Goal: Task Accomplishment & Management: Use online tool/utility

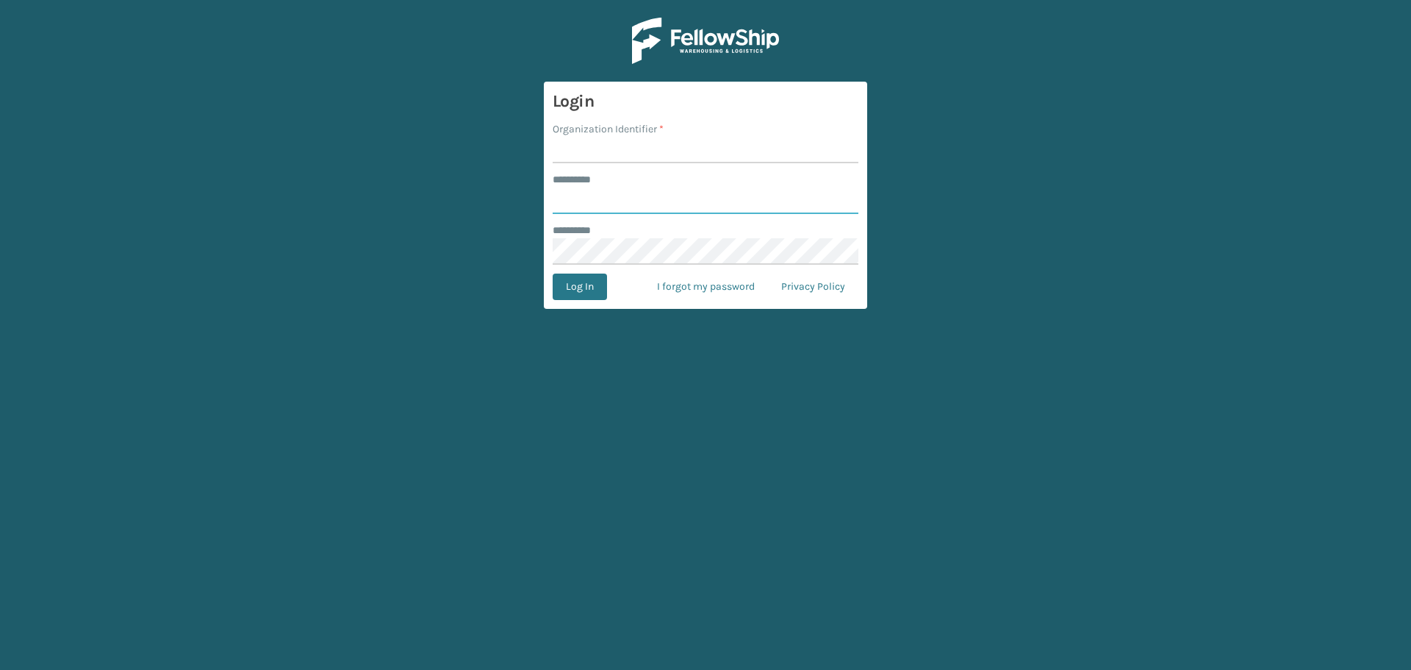
type input "*******"
click at [616, 157] on input "Organization Identifier *" at bounding box center [706, 150] width 306 height 26
type input "SuperAdminOrganization"
click at [574, 287] on button "Log In" at bounding box center [580, 286] width 54 height 26
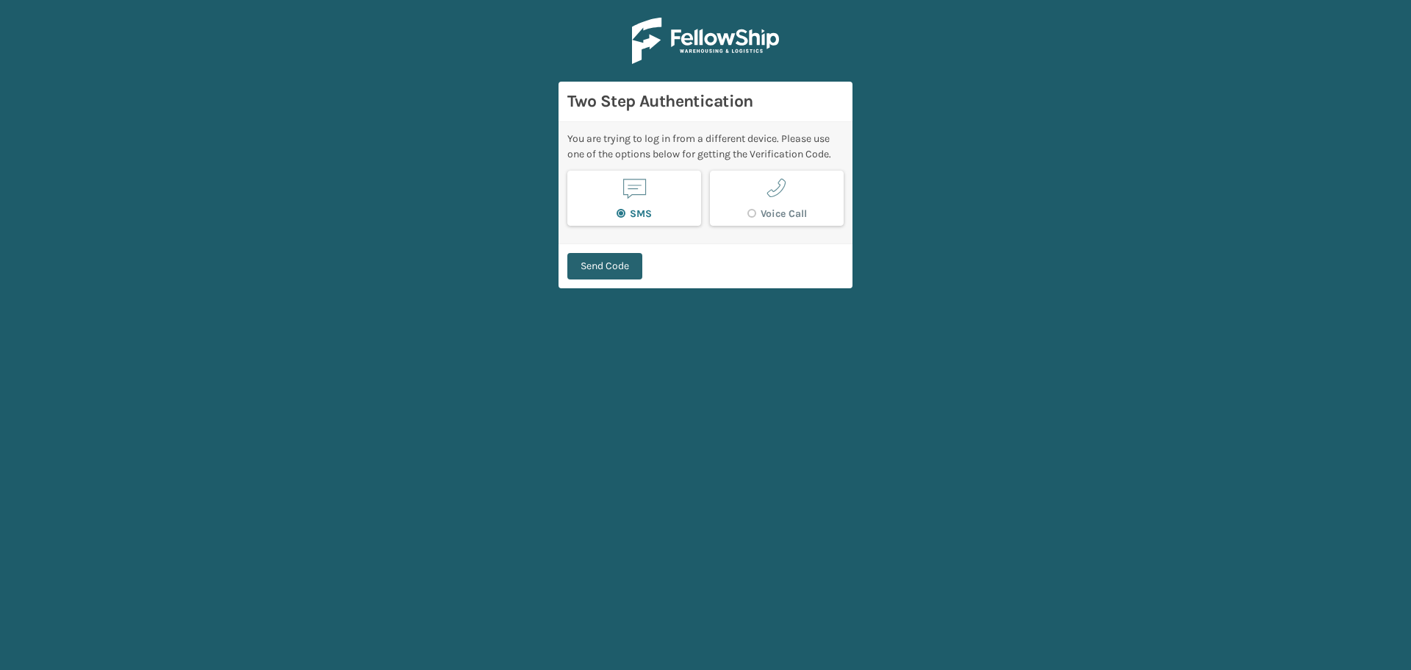
click at [626, 270] on button "Send Code" at bounding box center [604, 266] width 75 height 26
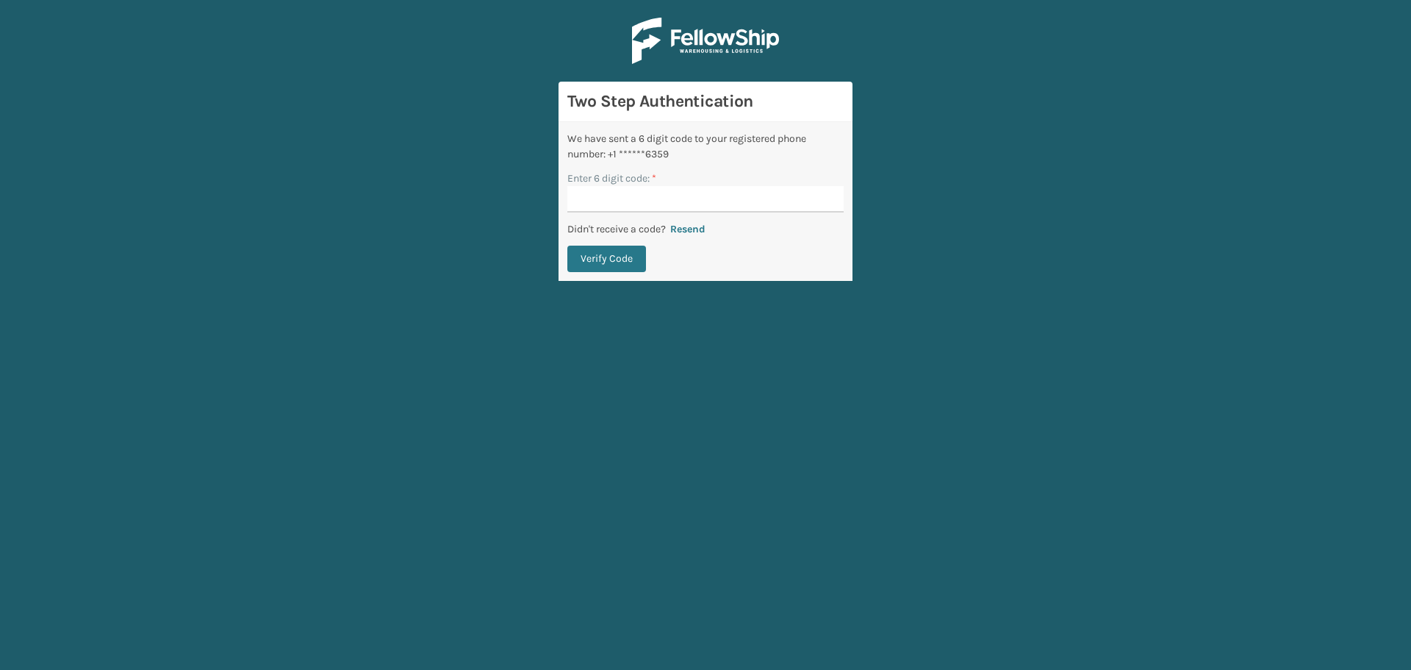
click at [628, 201] on input "Enter 6 digit code: *" at bounding box center [705, 199] width 276 height 26
type input "335207"
click at [567, 245] on button "Verify Code" at bounding box center [606, 258] width 79 height 26
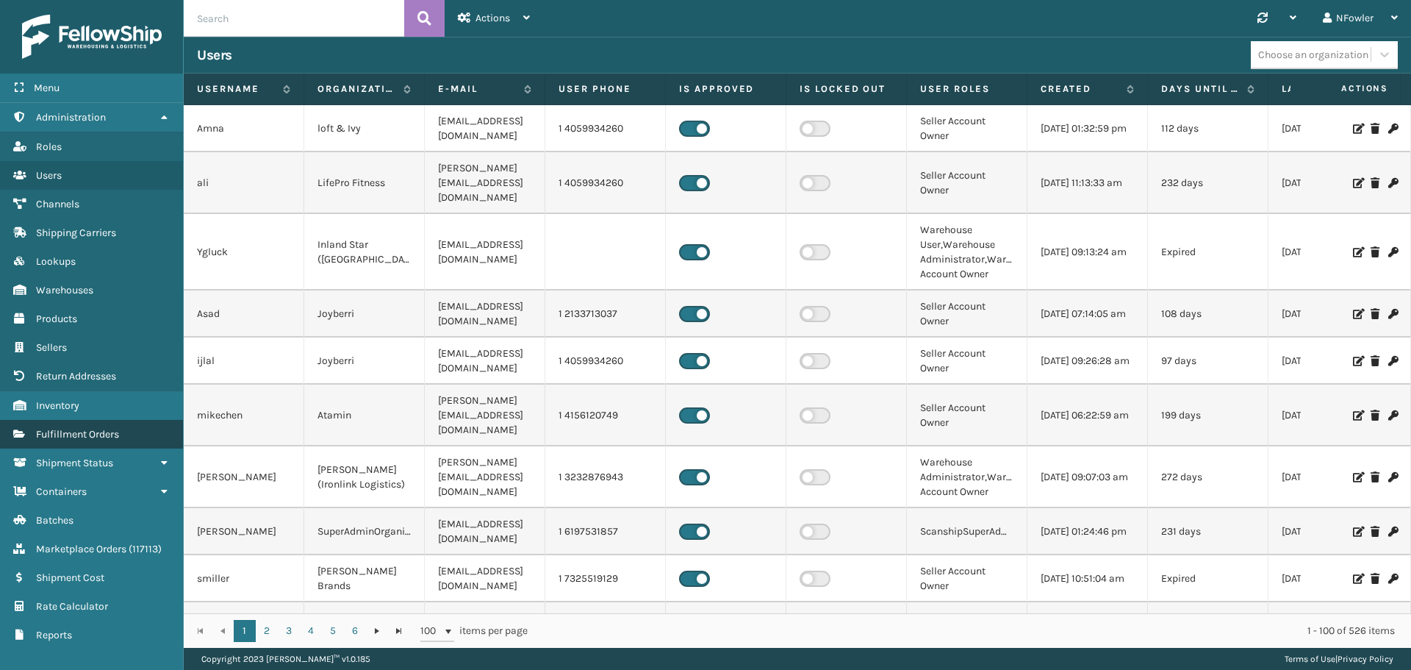
click at [96, 427] on link "Fulfillment Orders" at bounding box center [91, 434] width 183 height 29
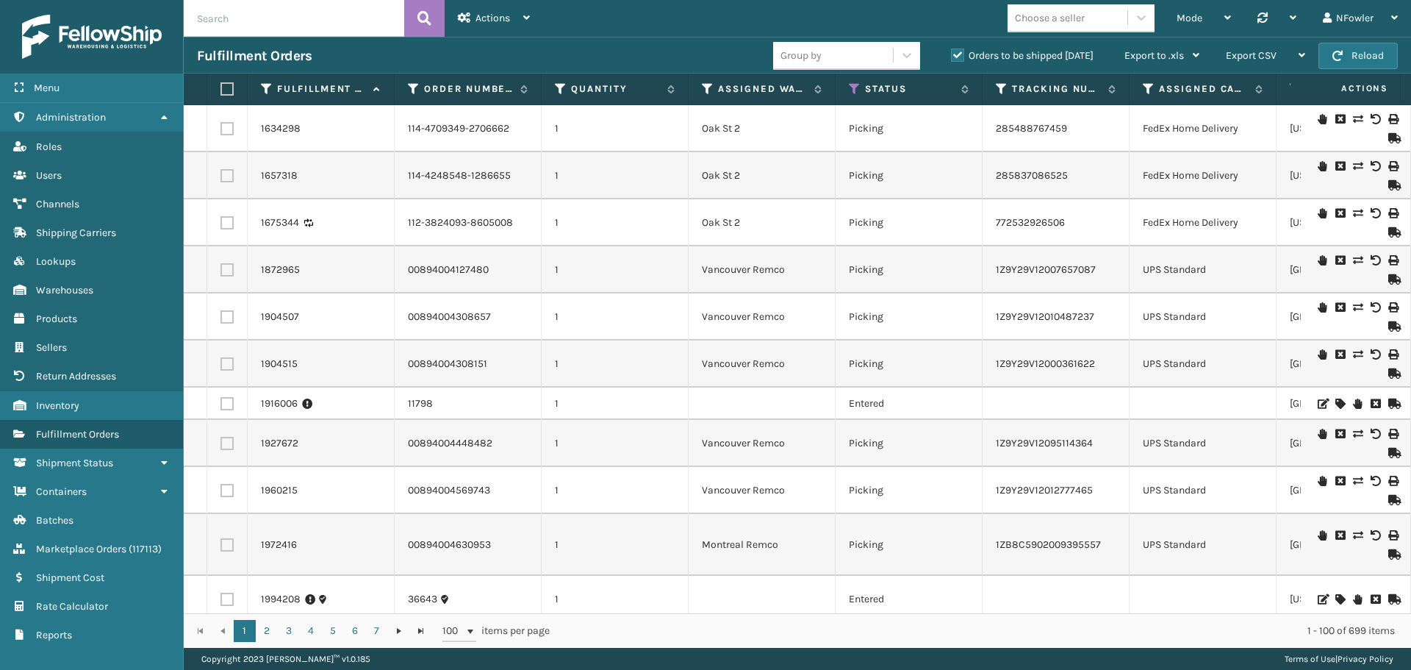
click at [522, 24] on div "Actions" at bounding box center [494, 18] width 72 height 37
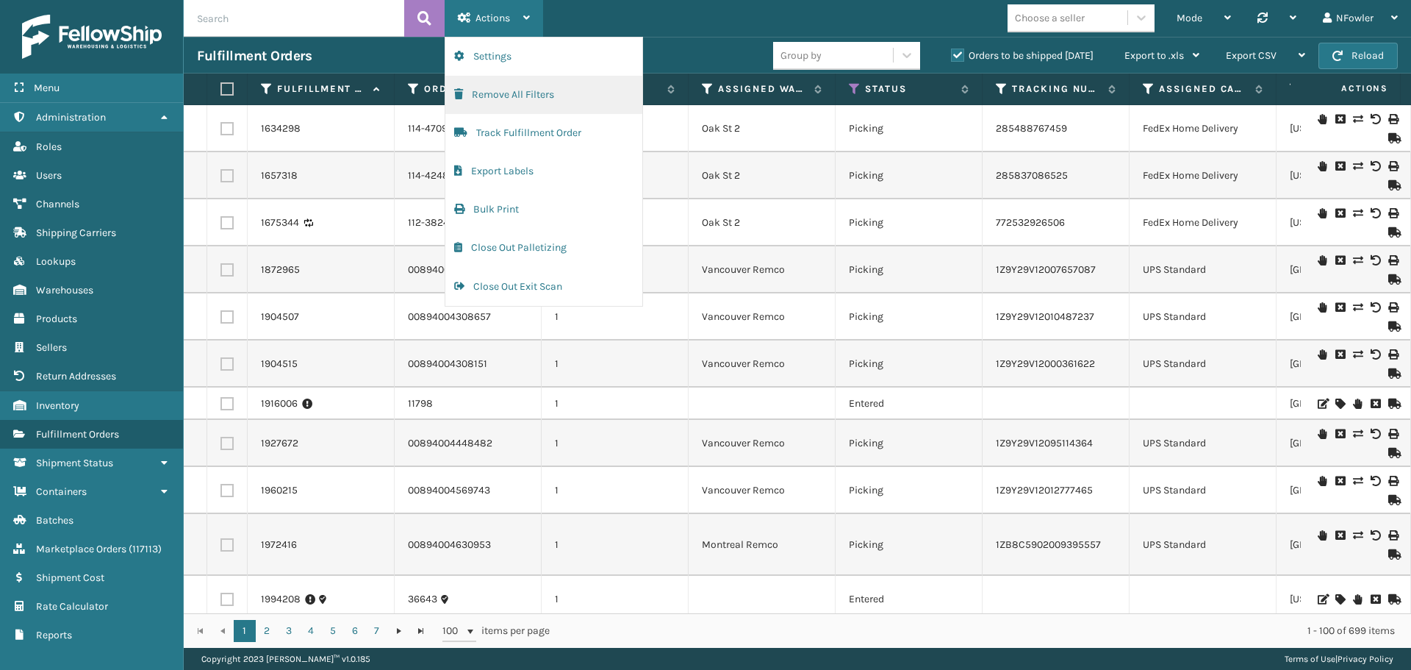
click at [547, 79] on button "Remove All Filters" at bounding box center [543, 95] width 197 height 38
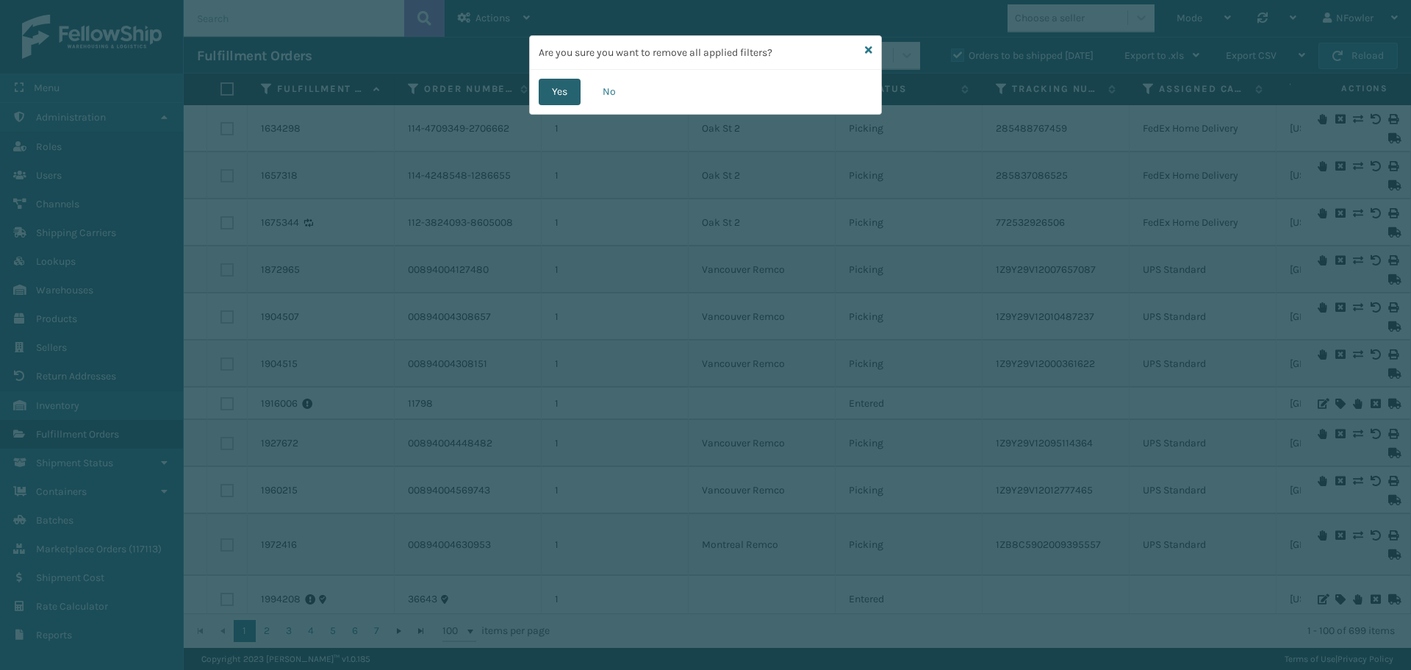
click at [550, 94] on button "Yes" at bounding box center [560, 92] width 42 height 26
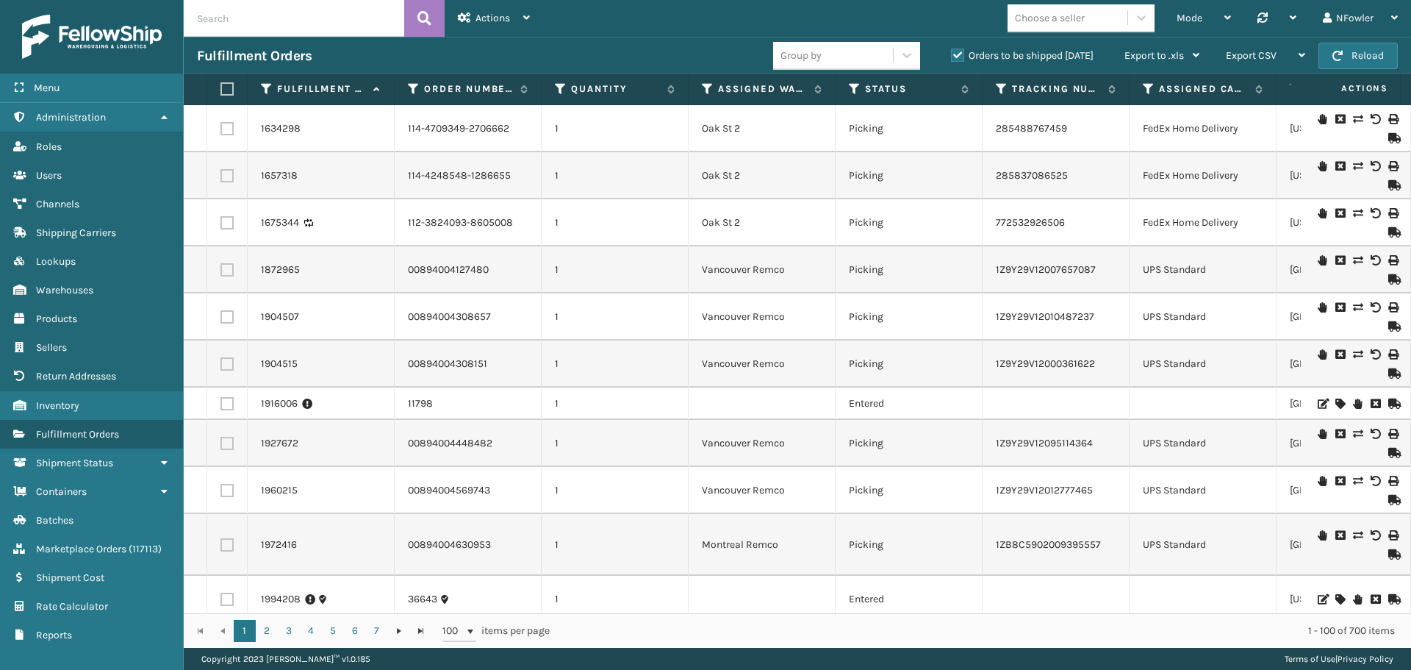
click at [958, 55] on label "Orders to be shipped [DATE]" at bounding box center [1022, 55] width 143 height 12
click at [952, 55] on input "Orders to be shipped [DATE]" at bounding box center [951, 52] width 1 height 10
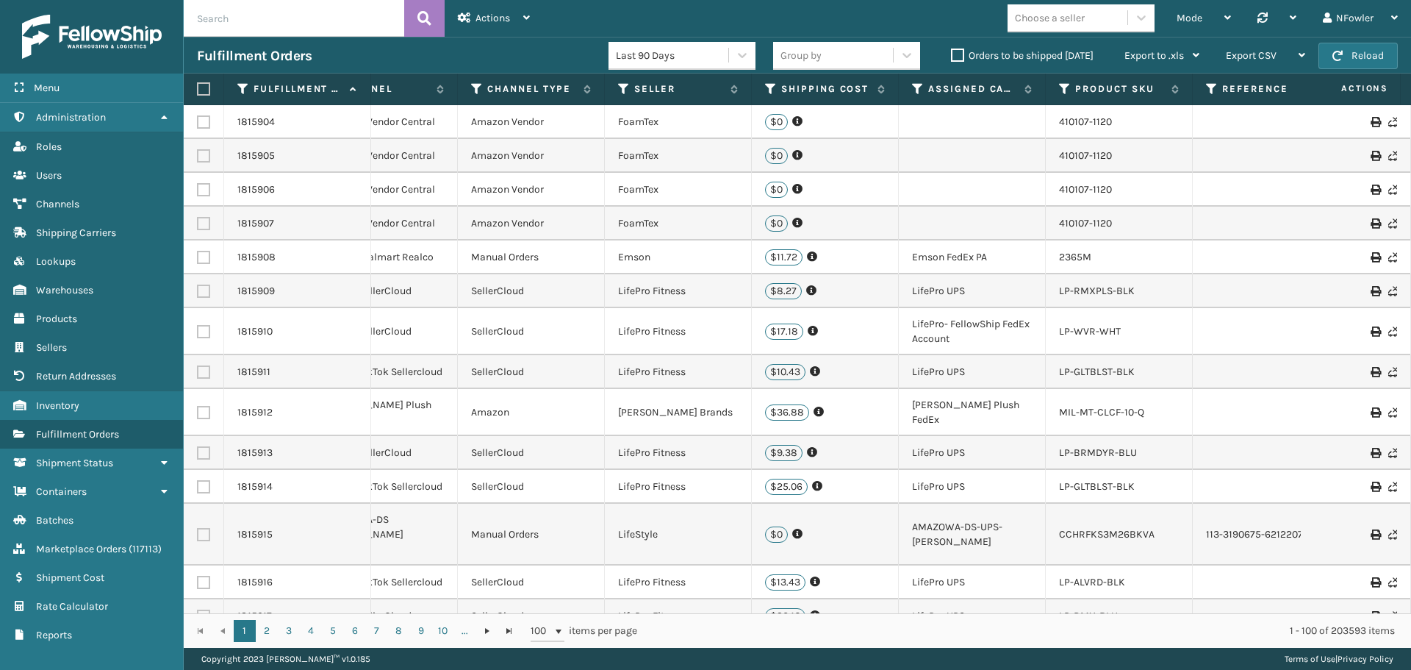
scroll to position [0, 1309]
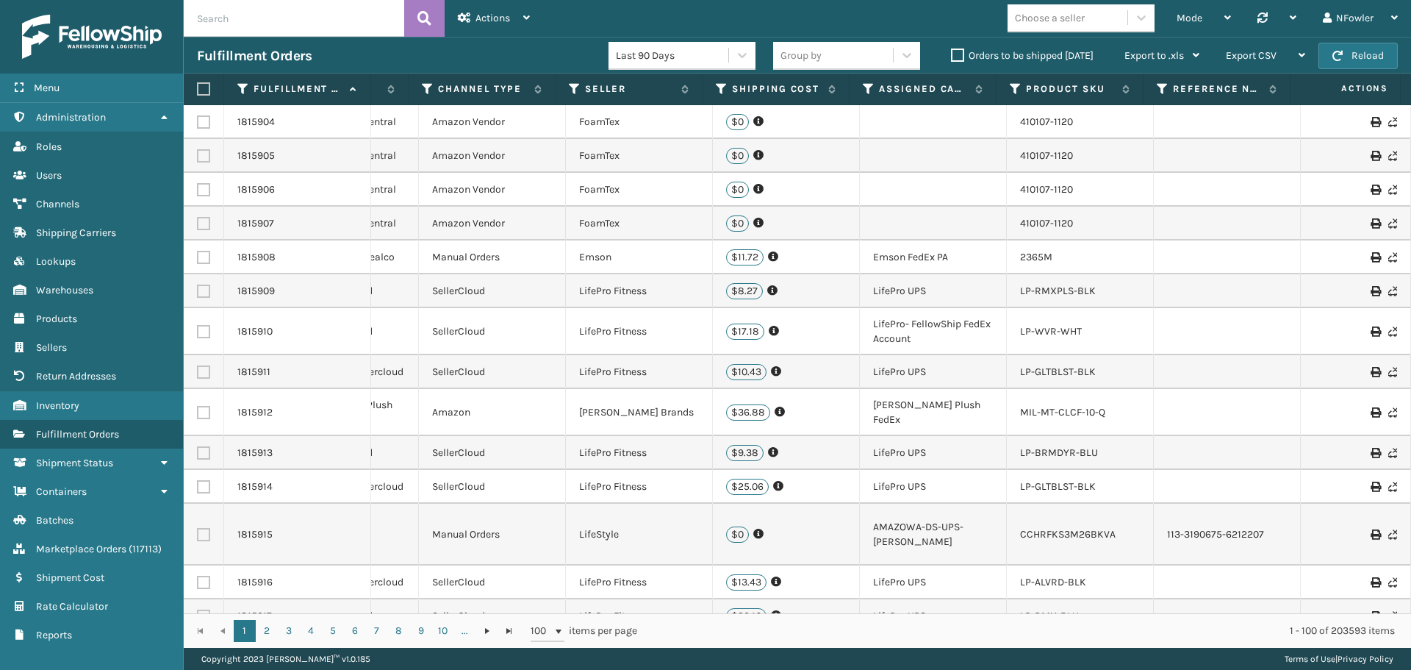
click at [568, 85] on th "Seller" at bounding box center [629, 89] width 147 height 32
click at [573, 87] on icon at bounding box center [575, 88] width 12 height 13
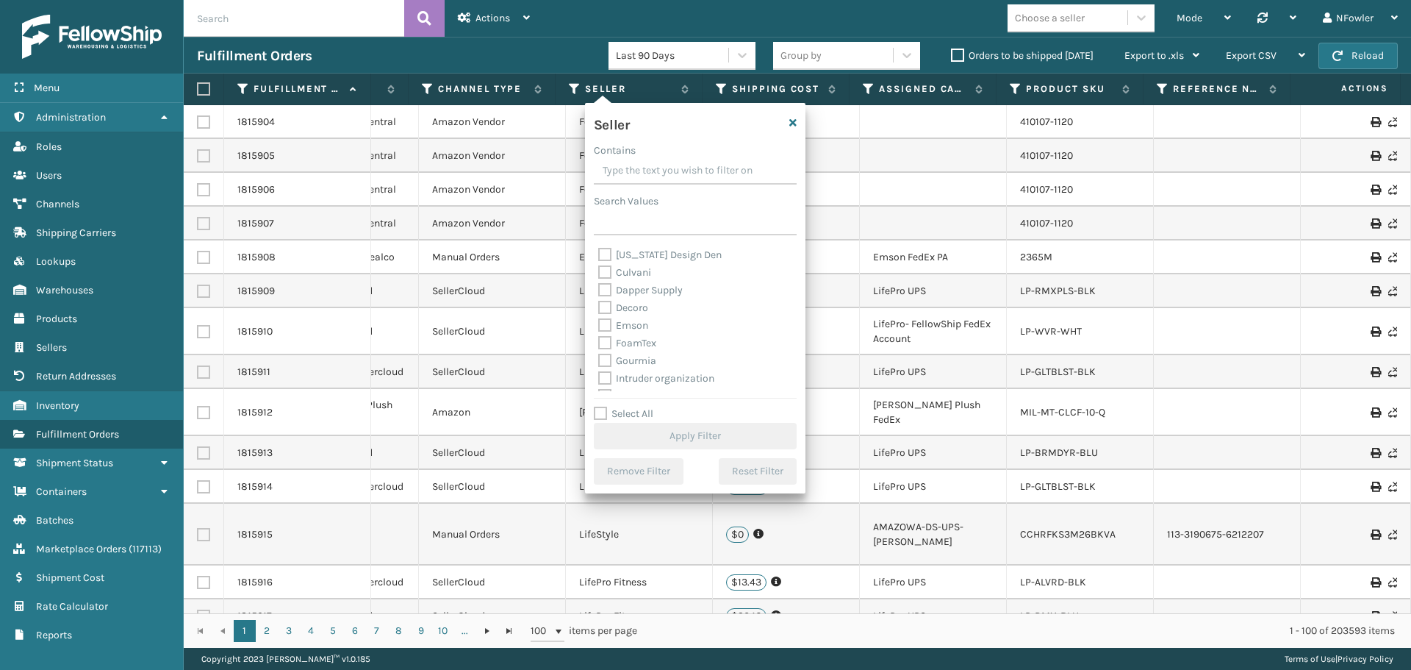
scroll to position [147, 0]
click at [634, 320] on label "Emson" at bounding box center [623, 317] width 50 height 12
click at [599, 318] on input "Emson" at bounding box center [598, 314] width 1 height 10
checkbox input "true"
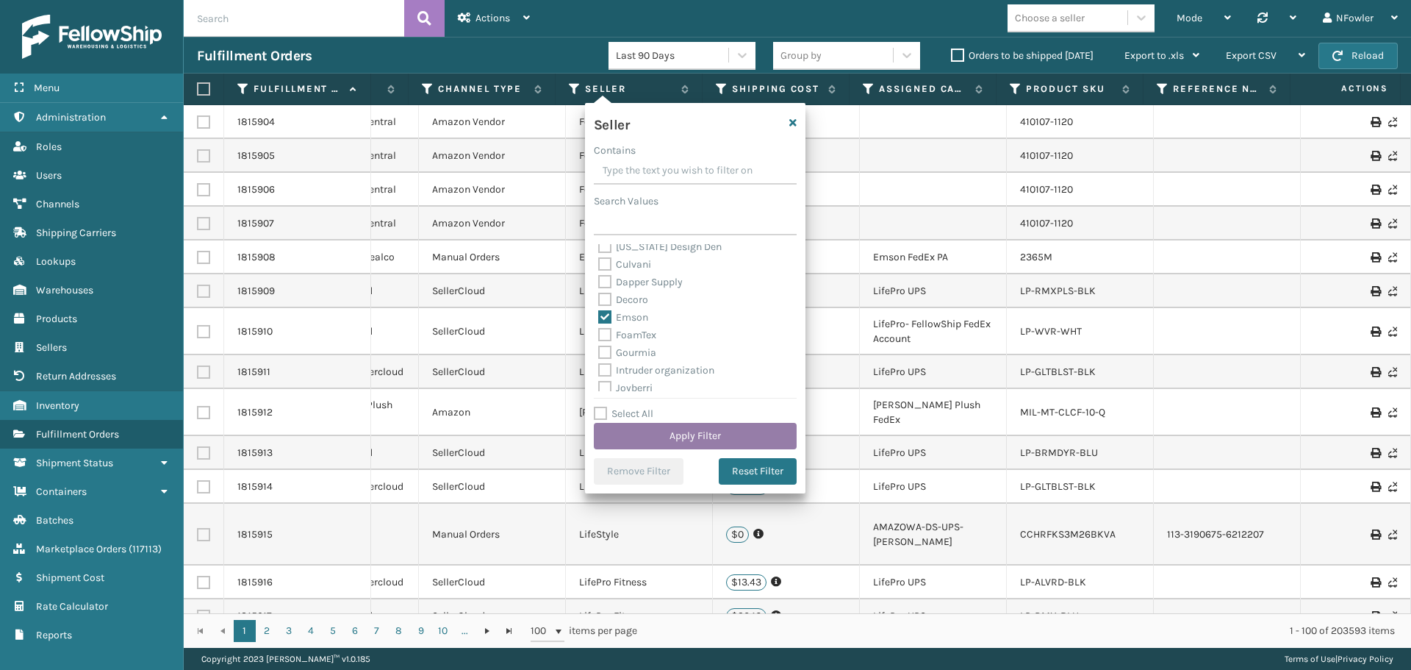
click at [700, 433] on button "Apply Filter" at bounding box center [695, 436] width 203 height 26
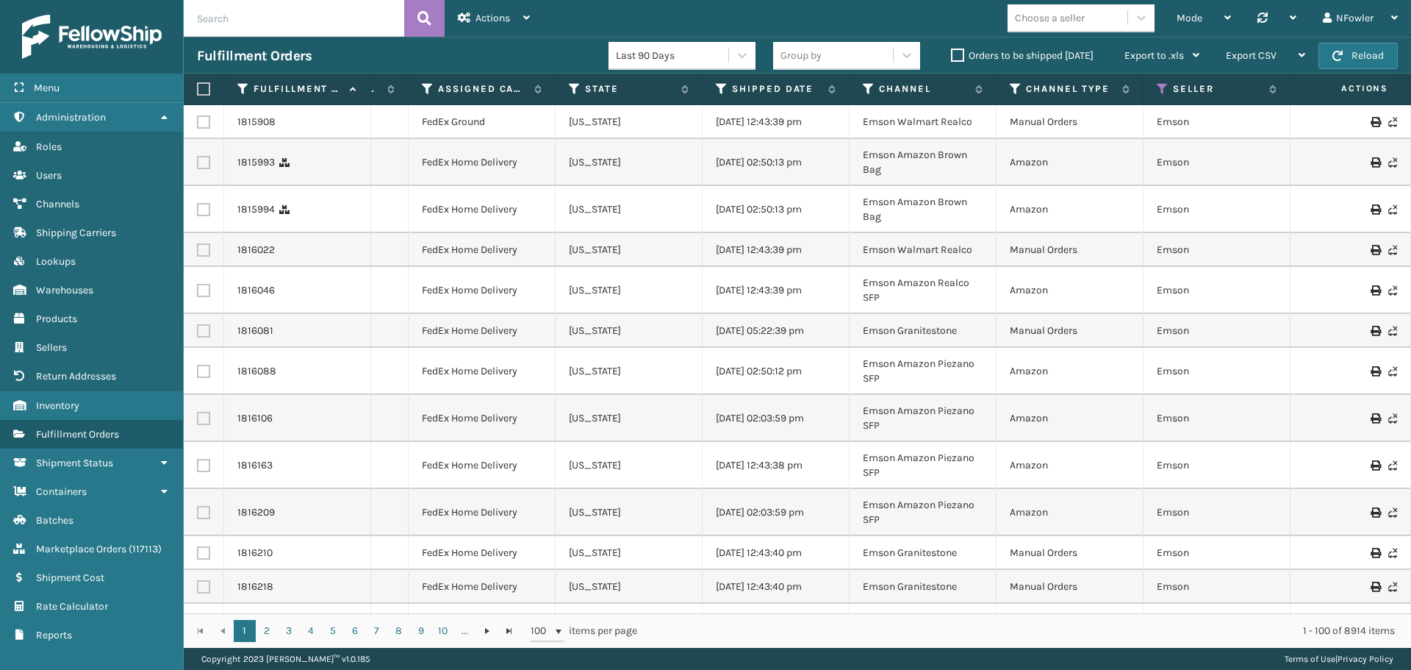
scroll to position [0, 722]
click at [724, 87] on icon at bounding box center [720, 88] width 12 height 13
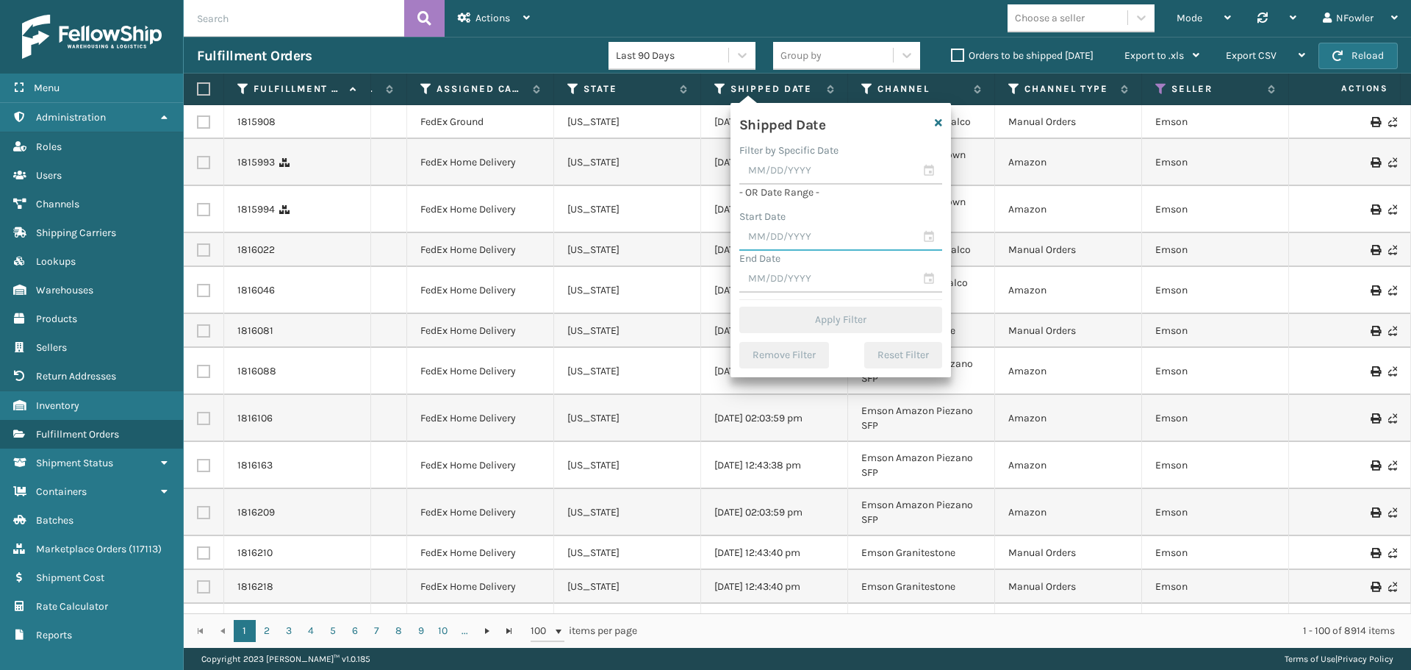
click at [931, 239] on input "text" at bounding box center [840, 237] width 203 height 26
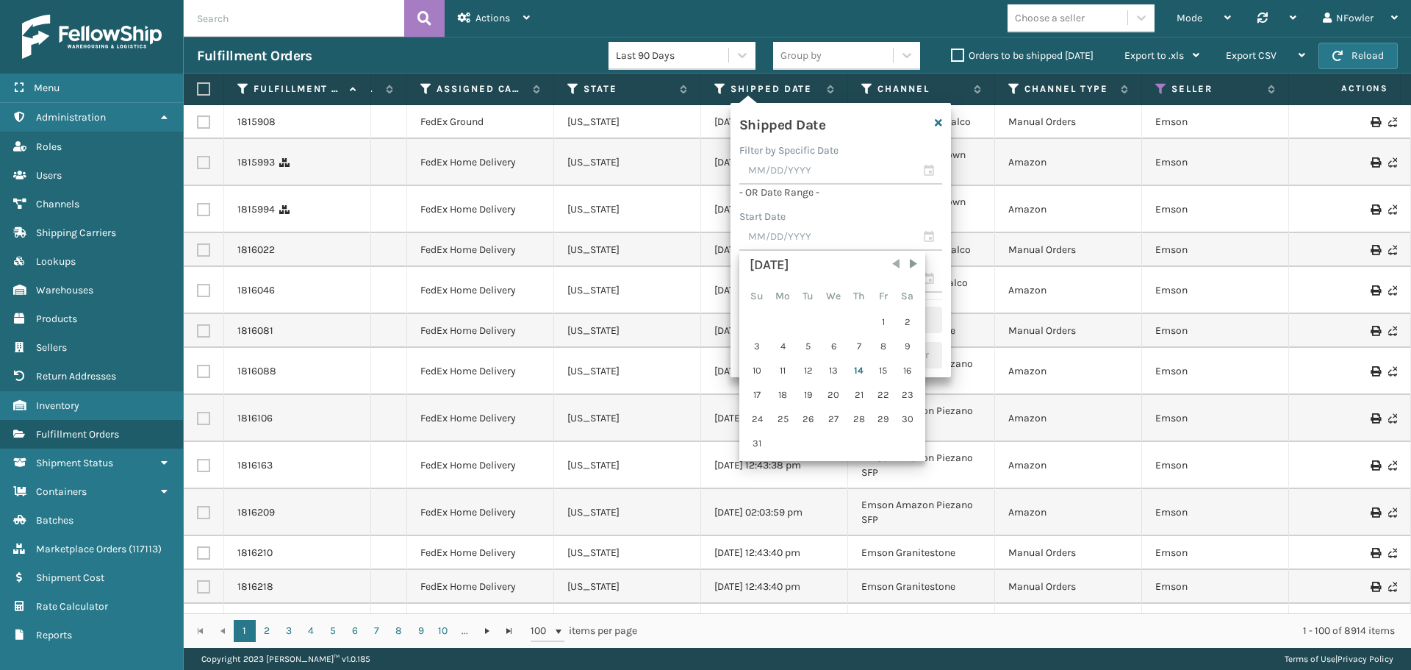
click at [896, 260] on span "Previous Month" at bounding box center [896, 263] width 15 height 15
click at [810, 316] on div "1" at bounding box center [808, 322] width 22 height 22
type input "[DATE]"
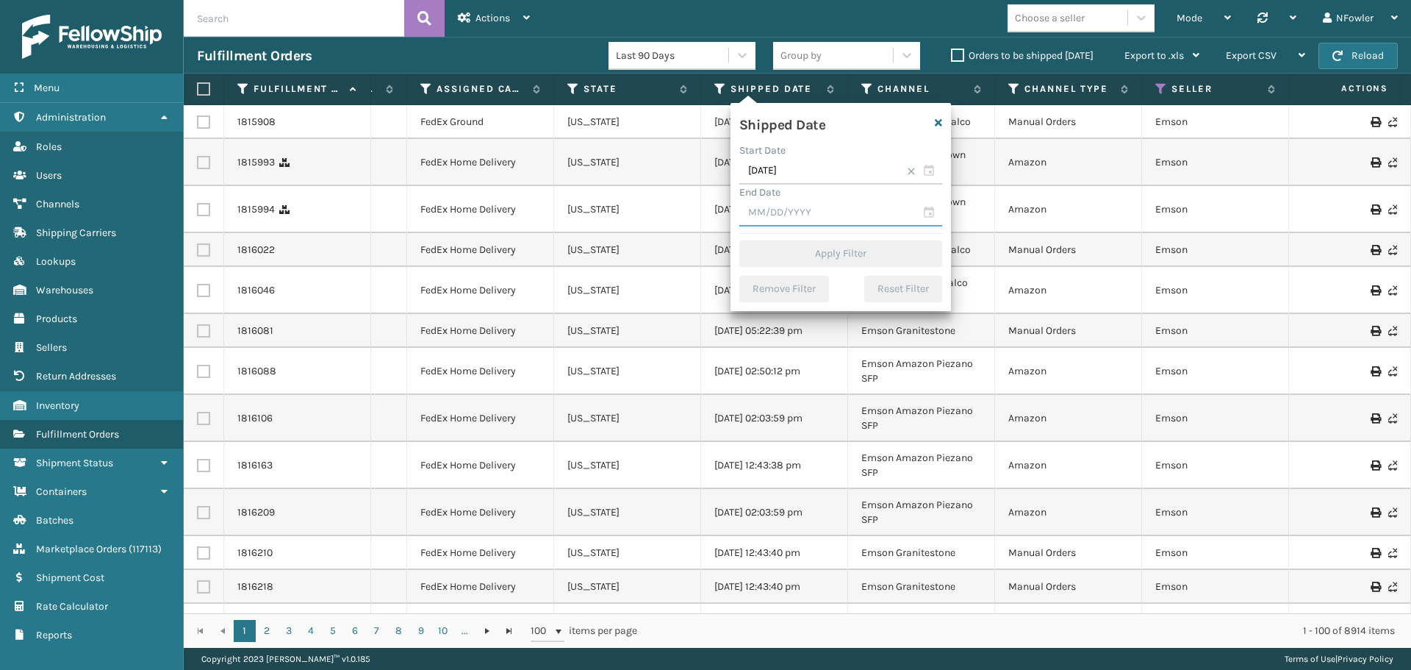
click at [928, 208] on input "text" at bounding box center [840, 213] width 203 height 26
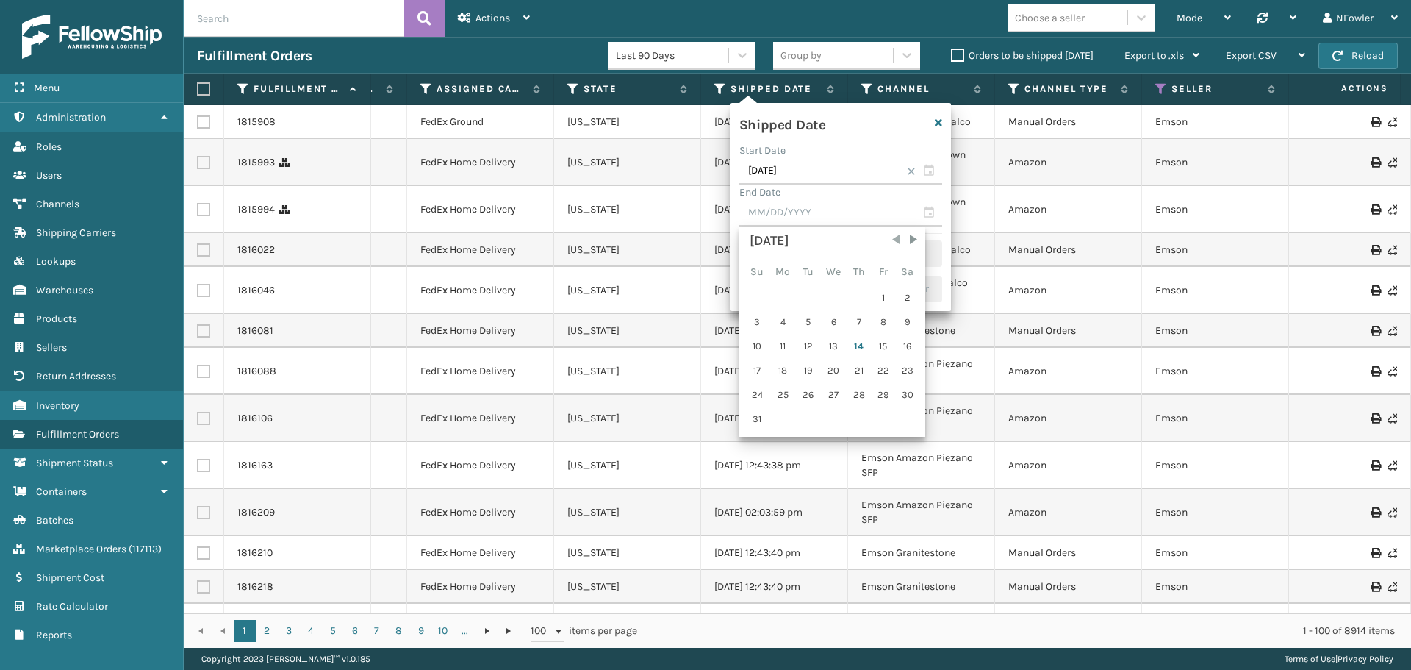
click at [895, 238] on span "Previous Month" at bounding box center [896, 239] width 15 height 15
click at [855, 393] on div "31" at bounding box center [859, 395] width 22 height 22
type input "[DATE]"
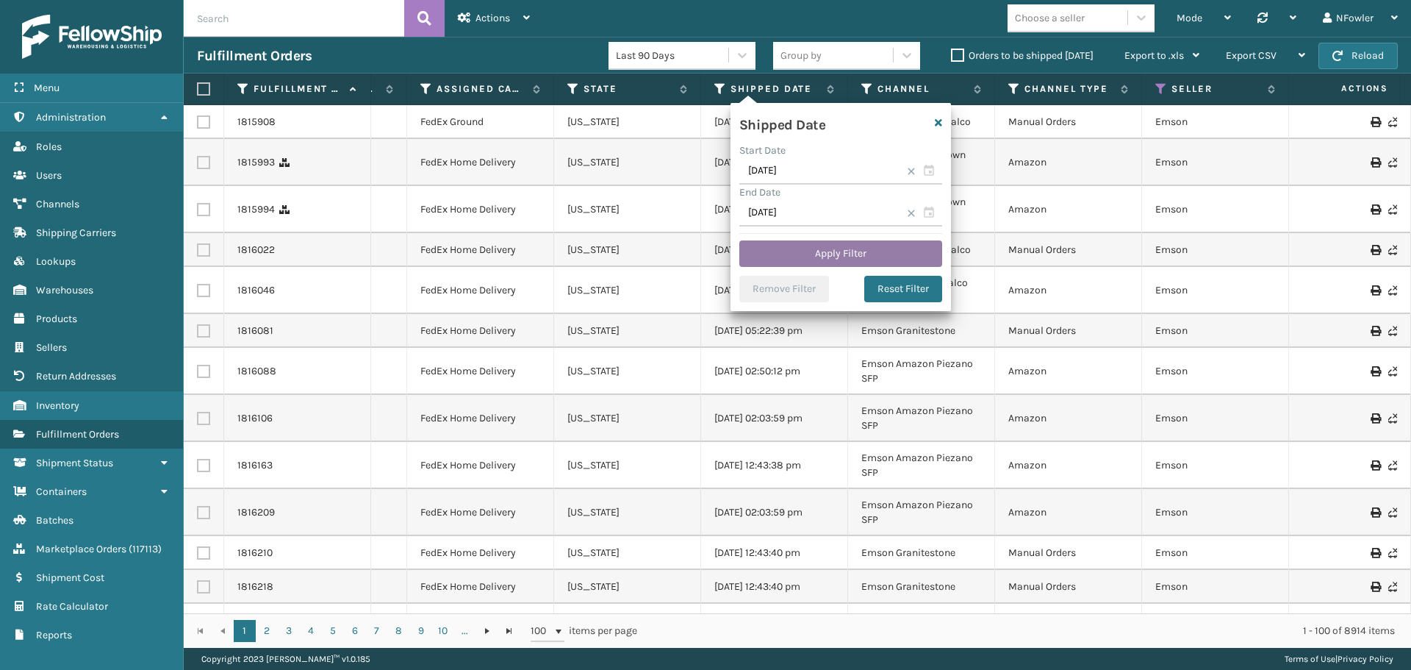
click at [840, 245] on button "Apply Filter" at bounding box center [840, 253] width 203 height 26
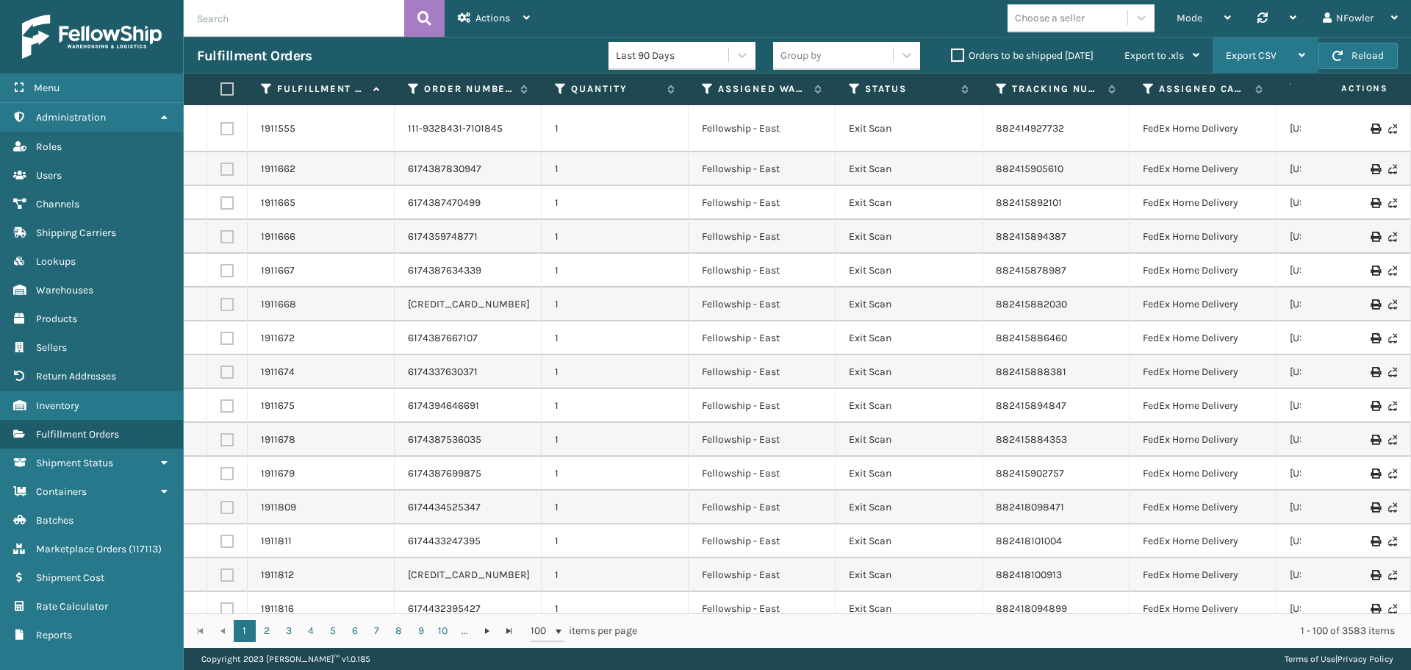
click at [1255, 55] on span "Export CSV" at bounding box center [1251, 55] width 51 height 12
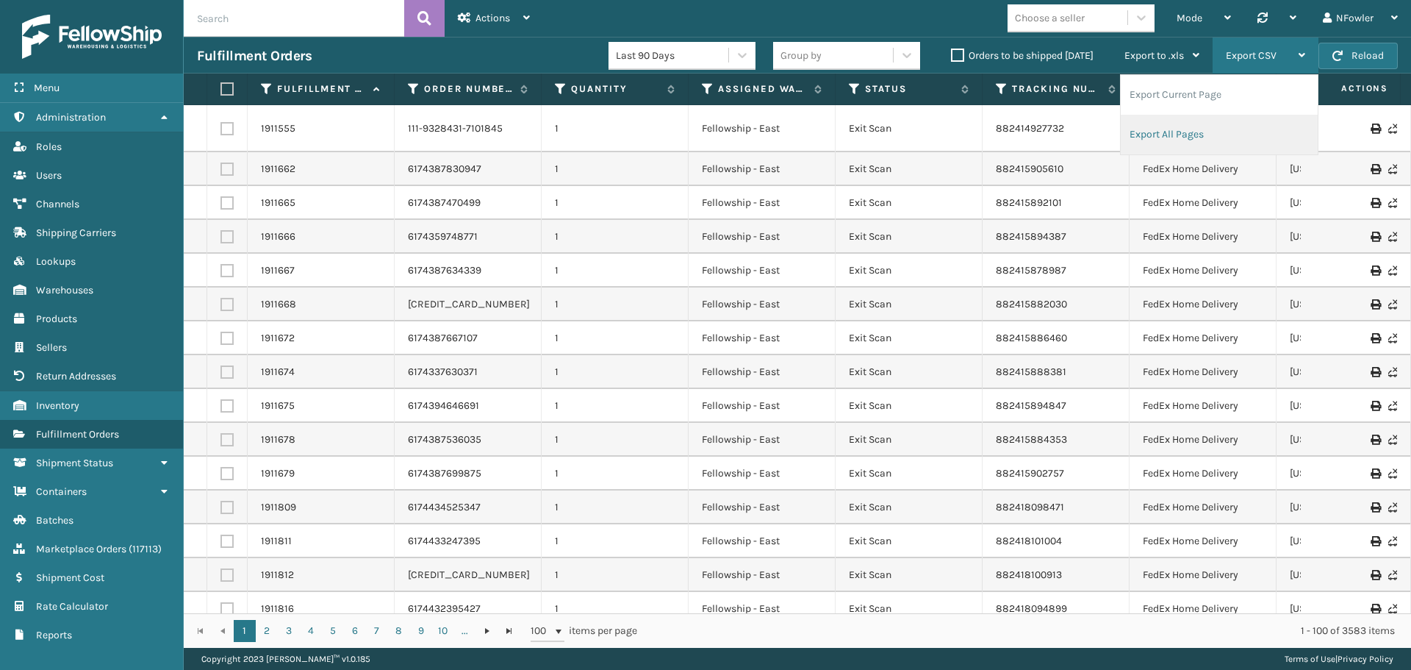
click at [1191, 132] on li "Export All Pages" at bounding box center [1219, 135] width 197 height 40
